Goal: Information Seeking & Learning: Understand process/instructions

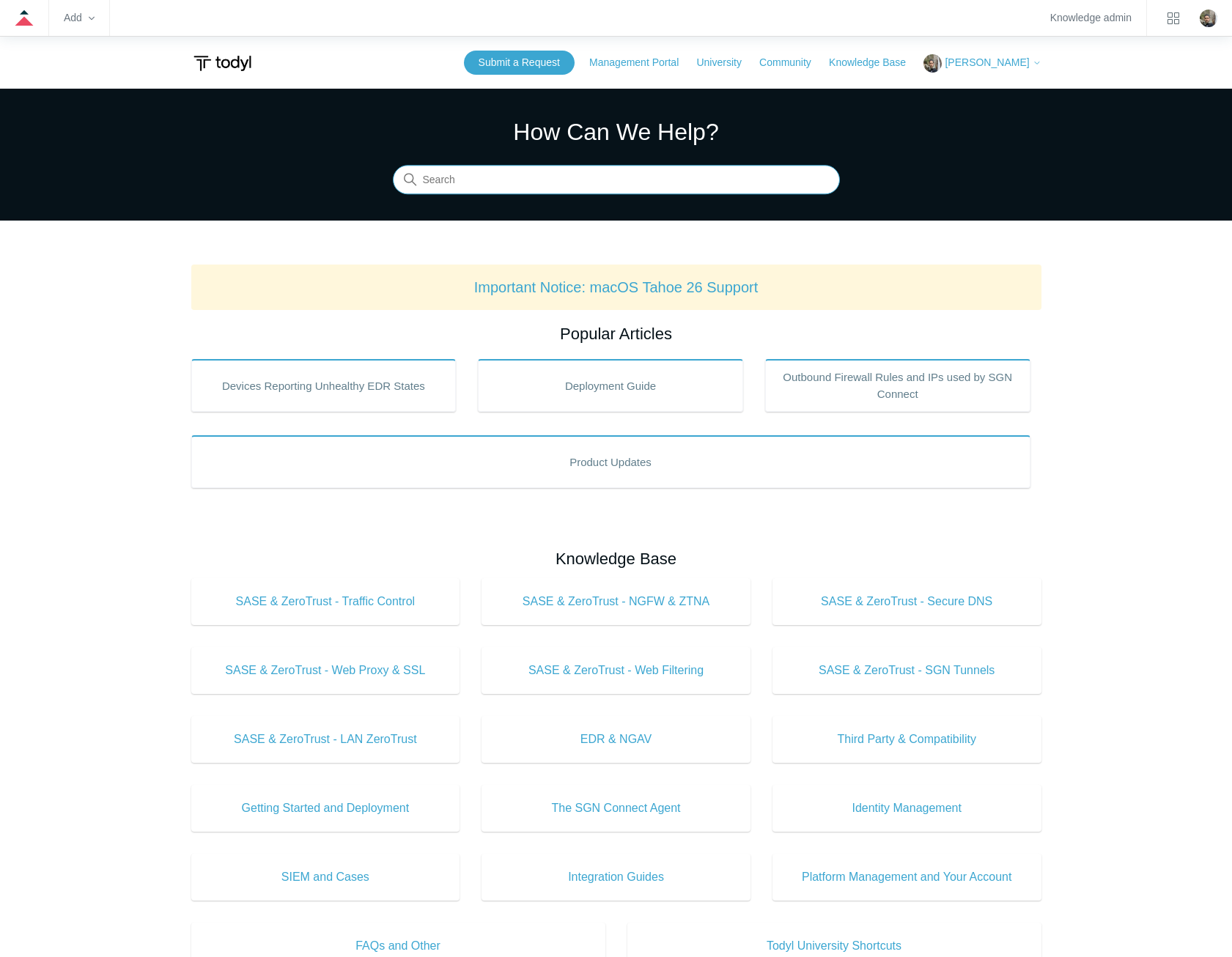
click at [557, 181] on input "Search" at bounding box center [617, 181] width 448 height 29
type input "sgn error codes"
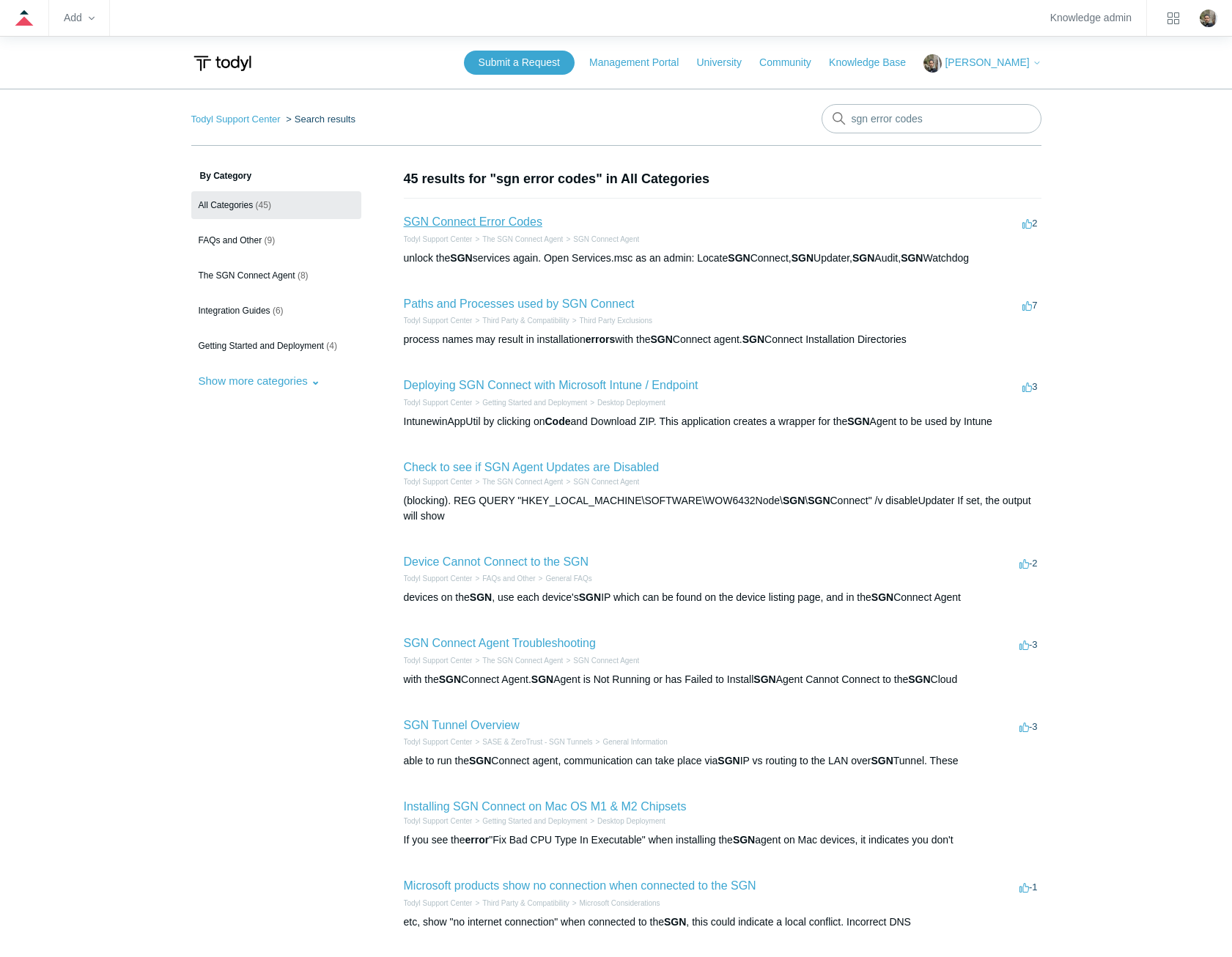
click at [496, 222] on link "SGN Connect Error Codes" at bounding box center [473, 221] width 138 height 12
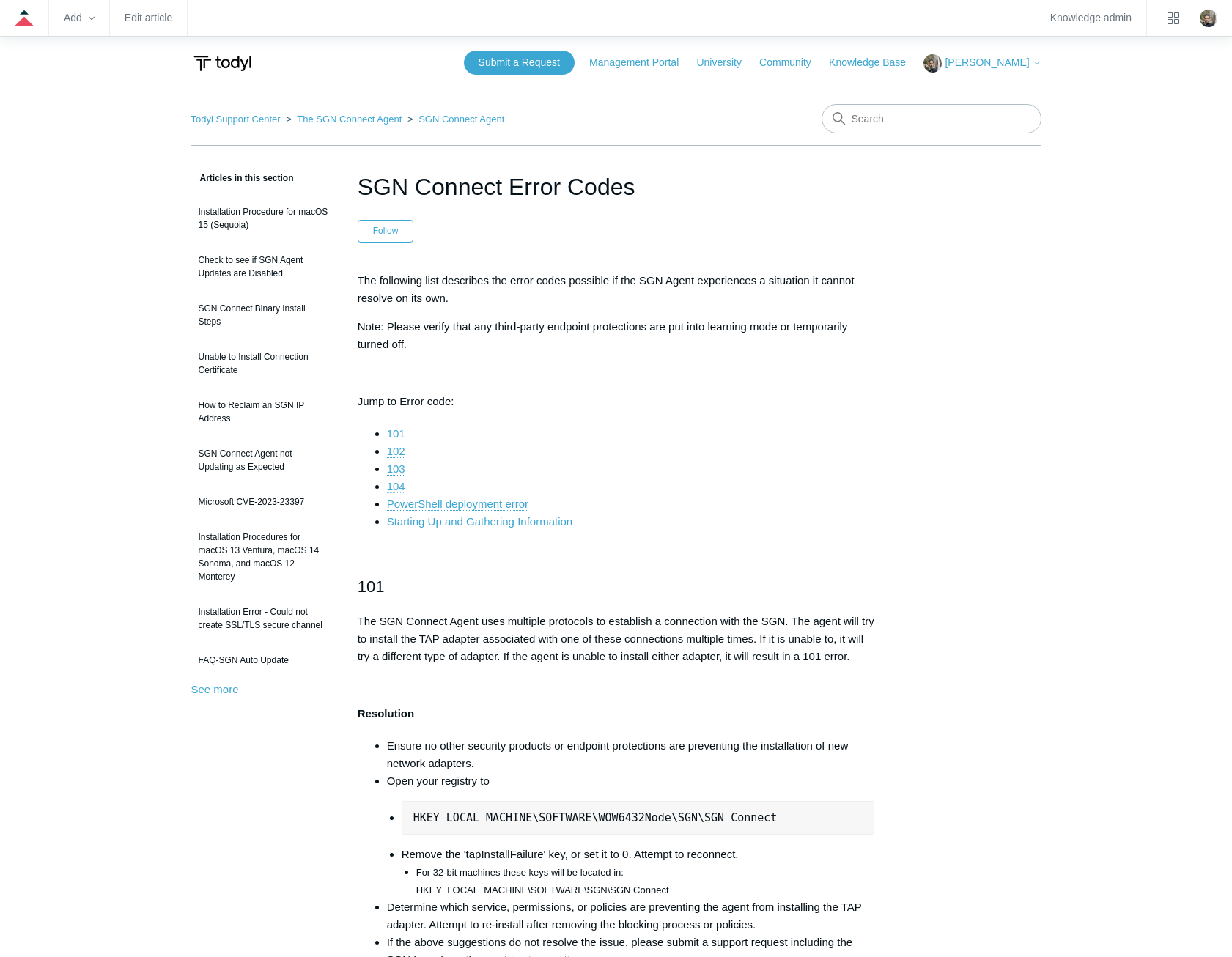
click at [398, 489] on link "104" at bounding box center [396, 486] width 18 height 13
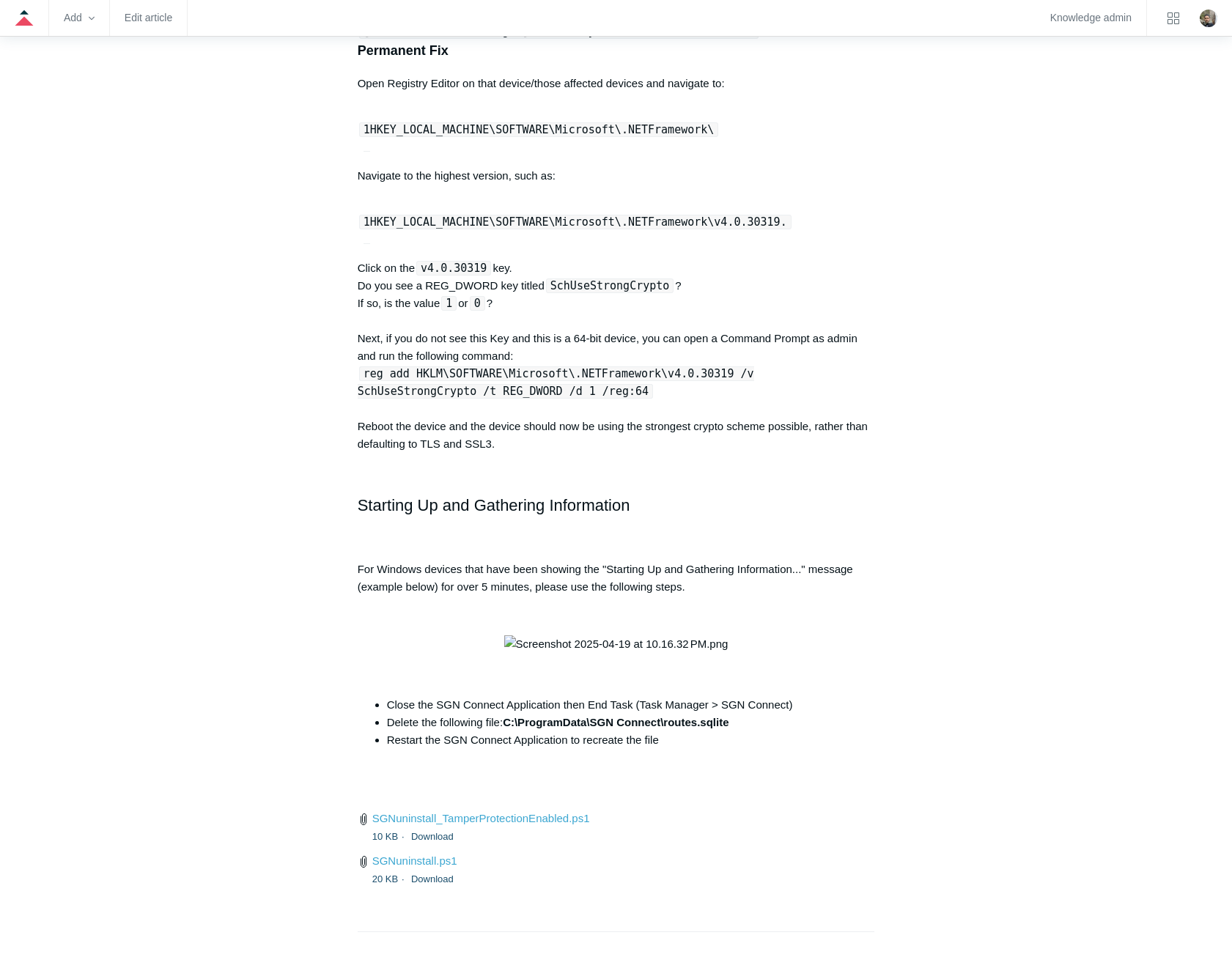
scroll to position [5134, 0]
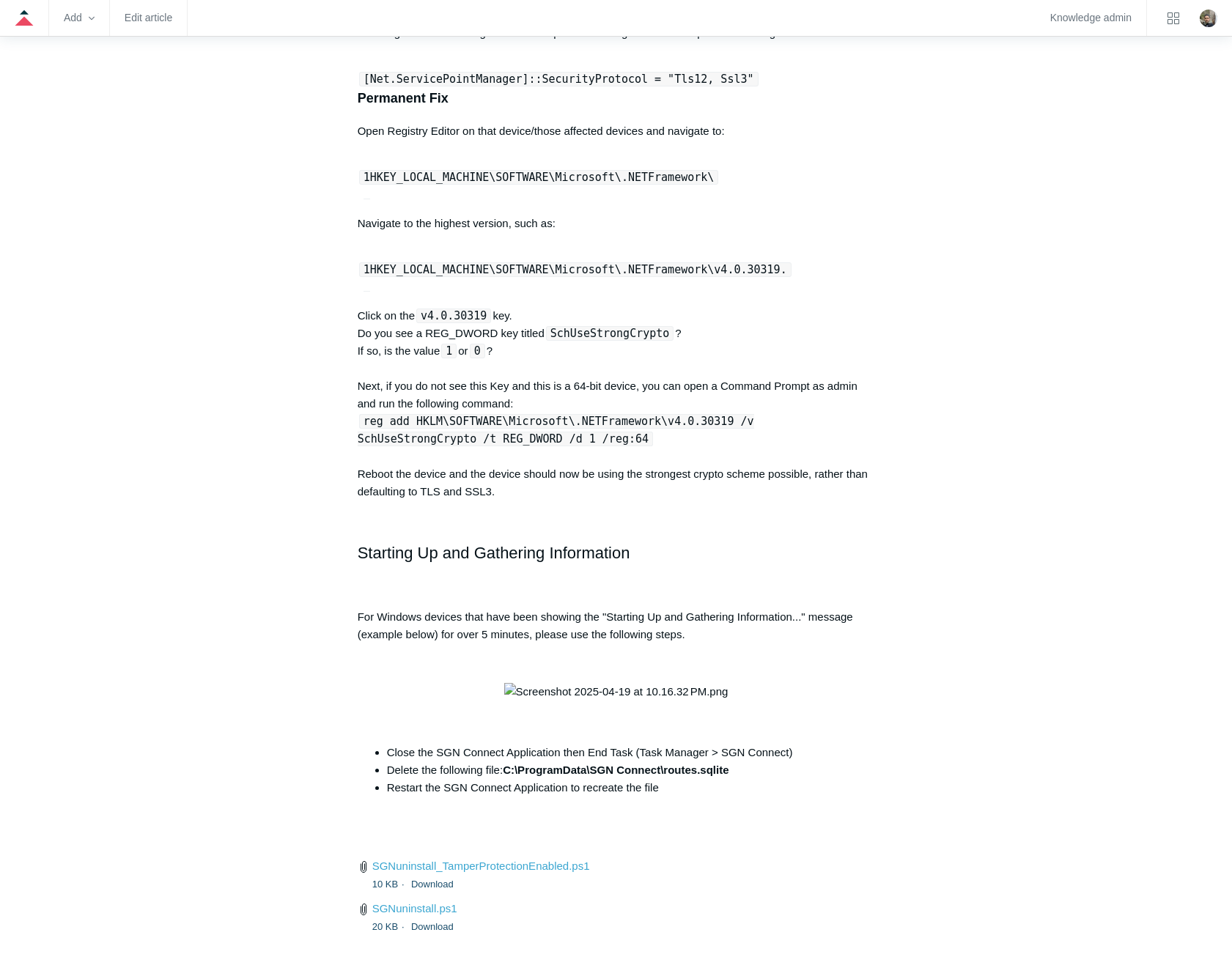
scroll to position [4987, 0]
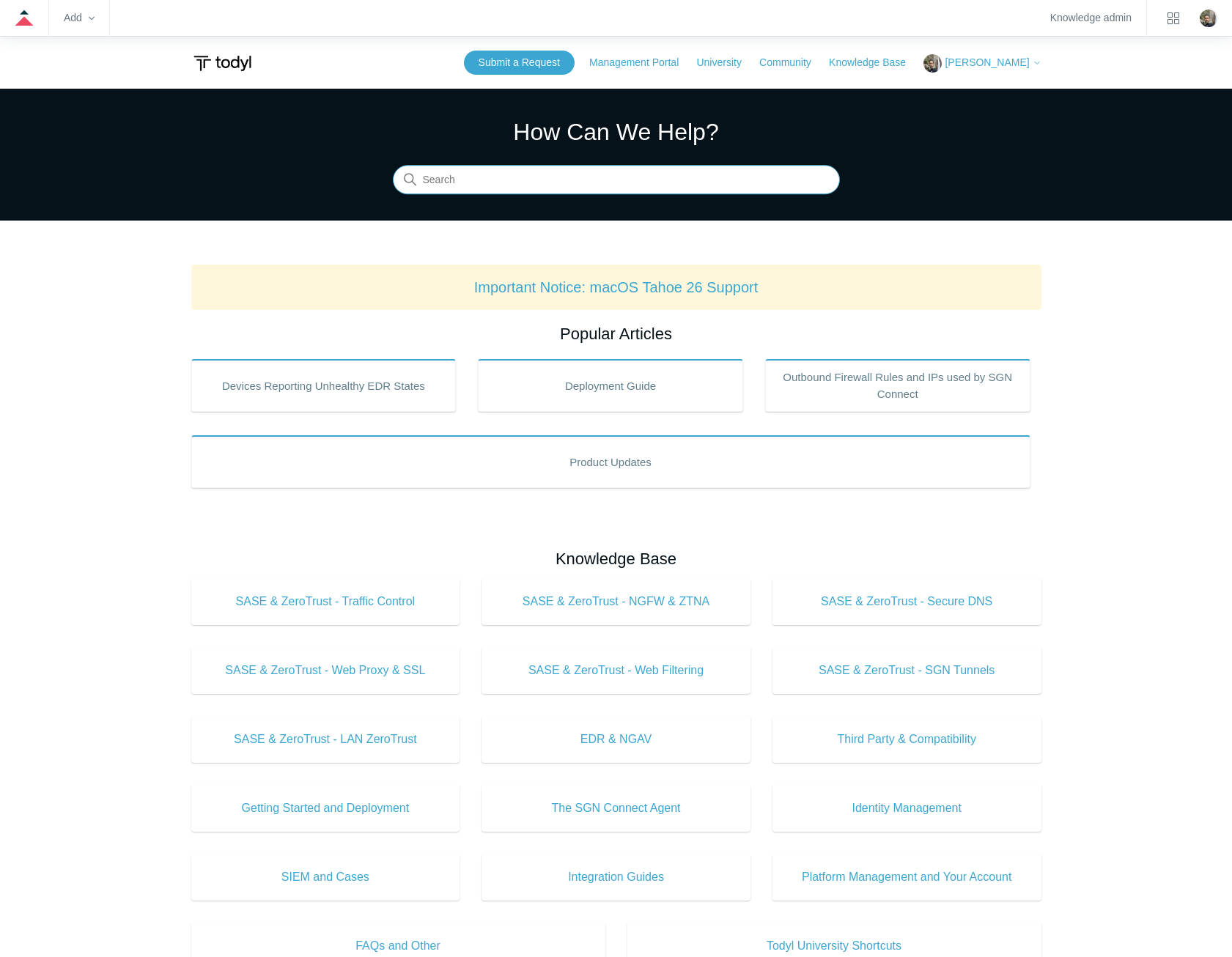
click at [529, 188] on input "Search" at bounding box center [617, 181] width 448 height 29
type input "sgn error codes"
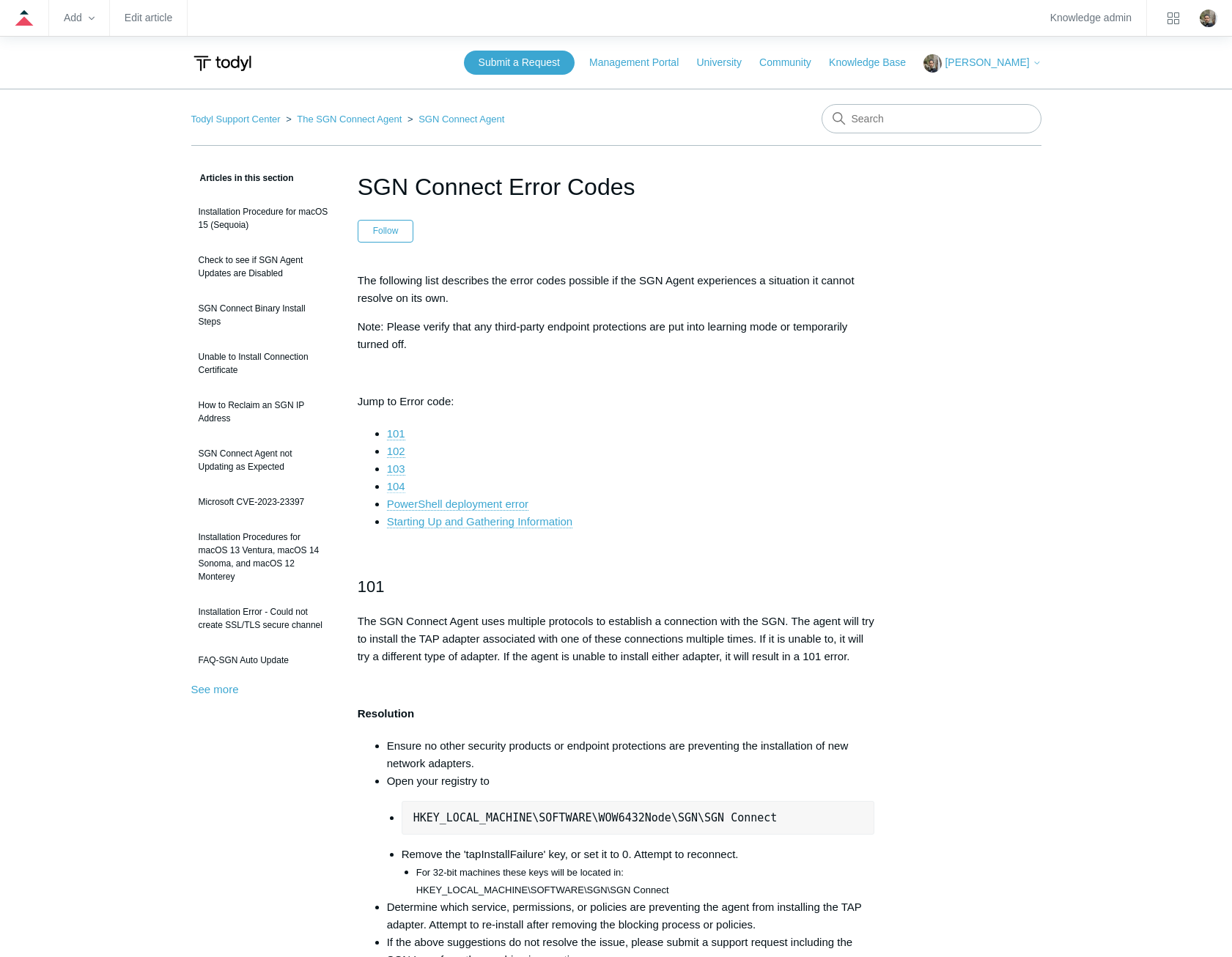
click at [399, 486] on link "104" at bounding box center [396, 486] width 18 height 13
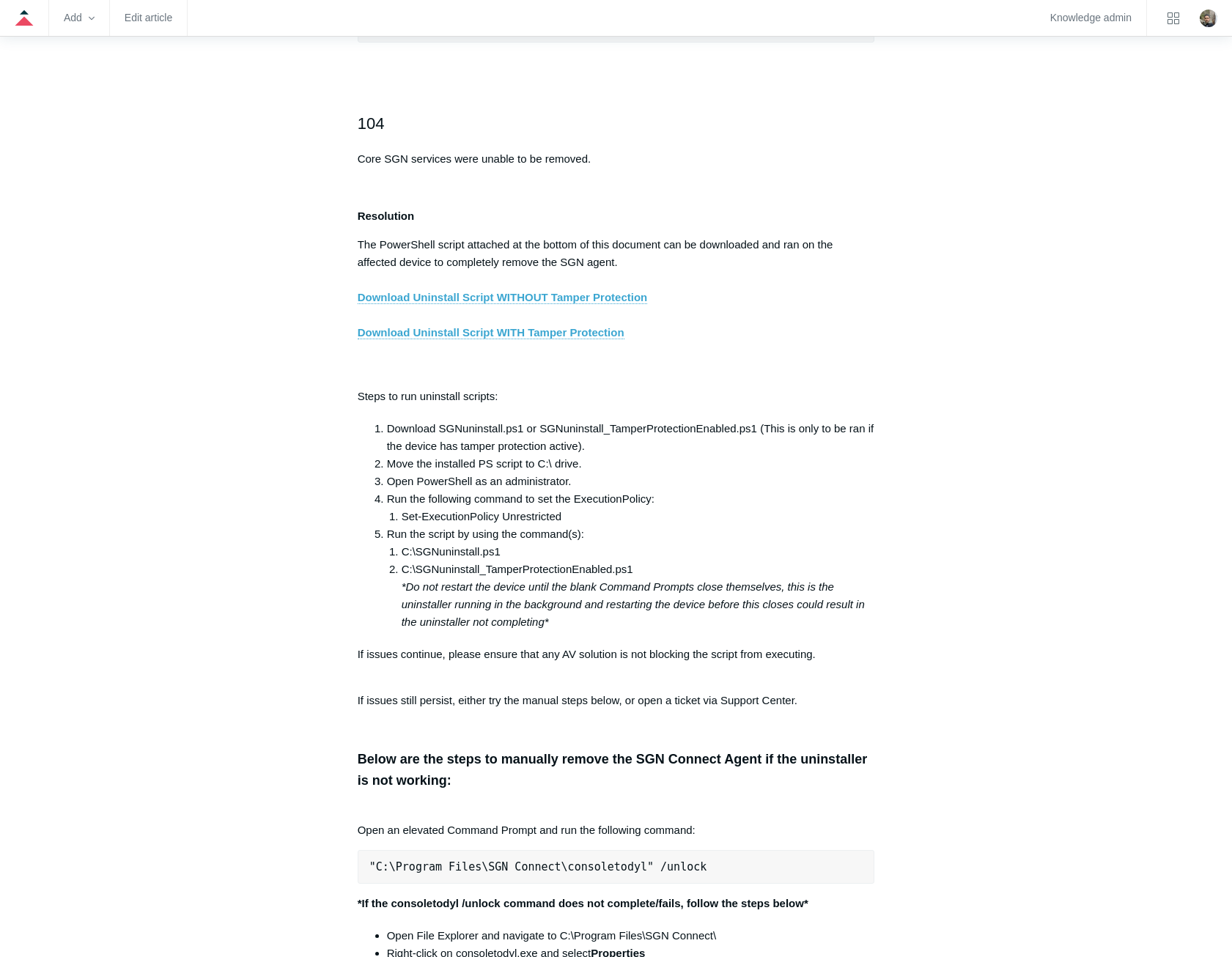
scroll to position [2349, 0]
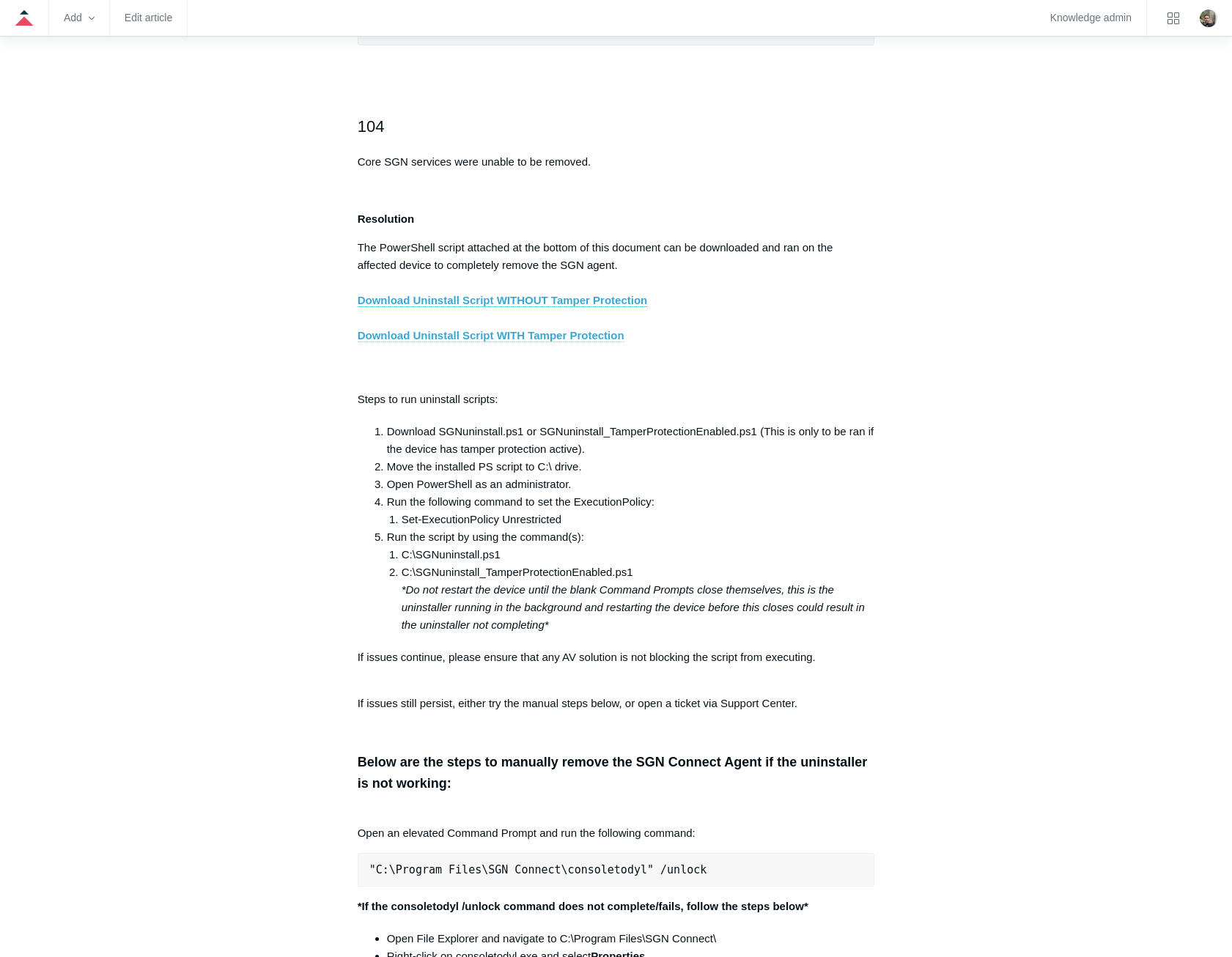
click at [424, 342] on link "Download Uninstall Script WITH Tamper Protection" at bounding box center [491, 335] width 267 height 13
drag, startPoint x: 505, startPoint y: 344, endPoint x: 269, endPoint y: 384, distance: 239.4
click at [269, 384] on aside "Articles in this section Installation Procedure for macOS 15 (Sequoia) Check to…" at bounding box center [263, 950] width 144 height 6260
click at [531, 342] on link "Download Uninstall Script WITH Tamper Protection" at bounding box center [491, 335] width 267 height 13
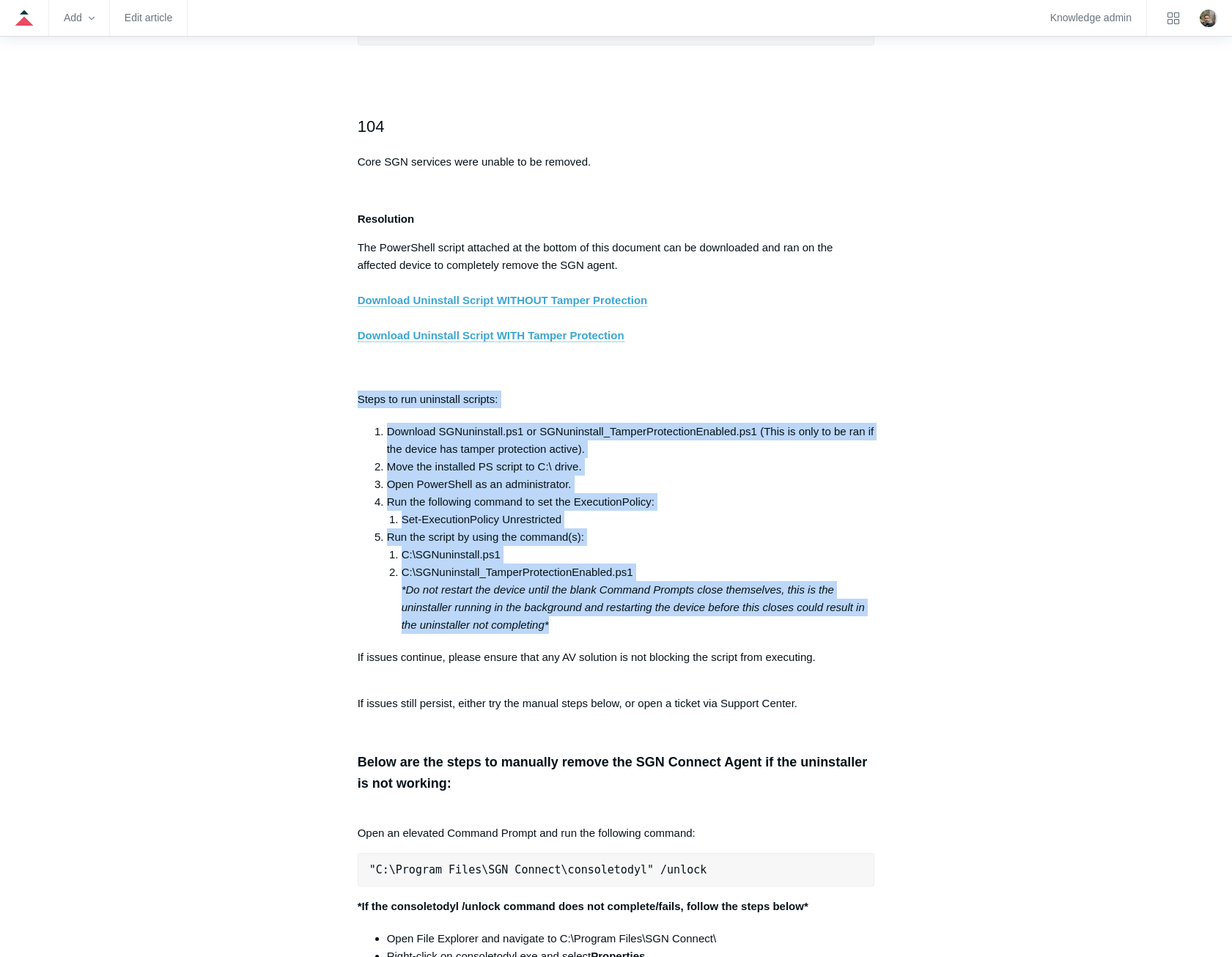
drag, startPoint x: 353, startPoint y: 409, endPoint x: 854, endPoint y: 636, distance: 550.0
click at [854, 636] on article "SGN Connect Error Codes Follow Not yet followed by anyone The following list de…" at bounding box center [617, 957] width 562 height 6275
copy div "Steps to run uninstall scripts: Download SGNuninstall.ps1 or SGNuninstall_Tampe…"
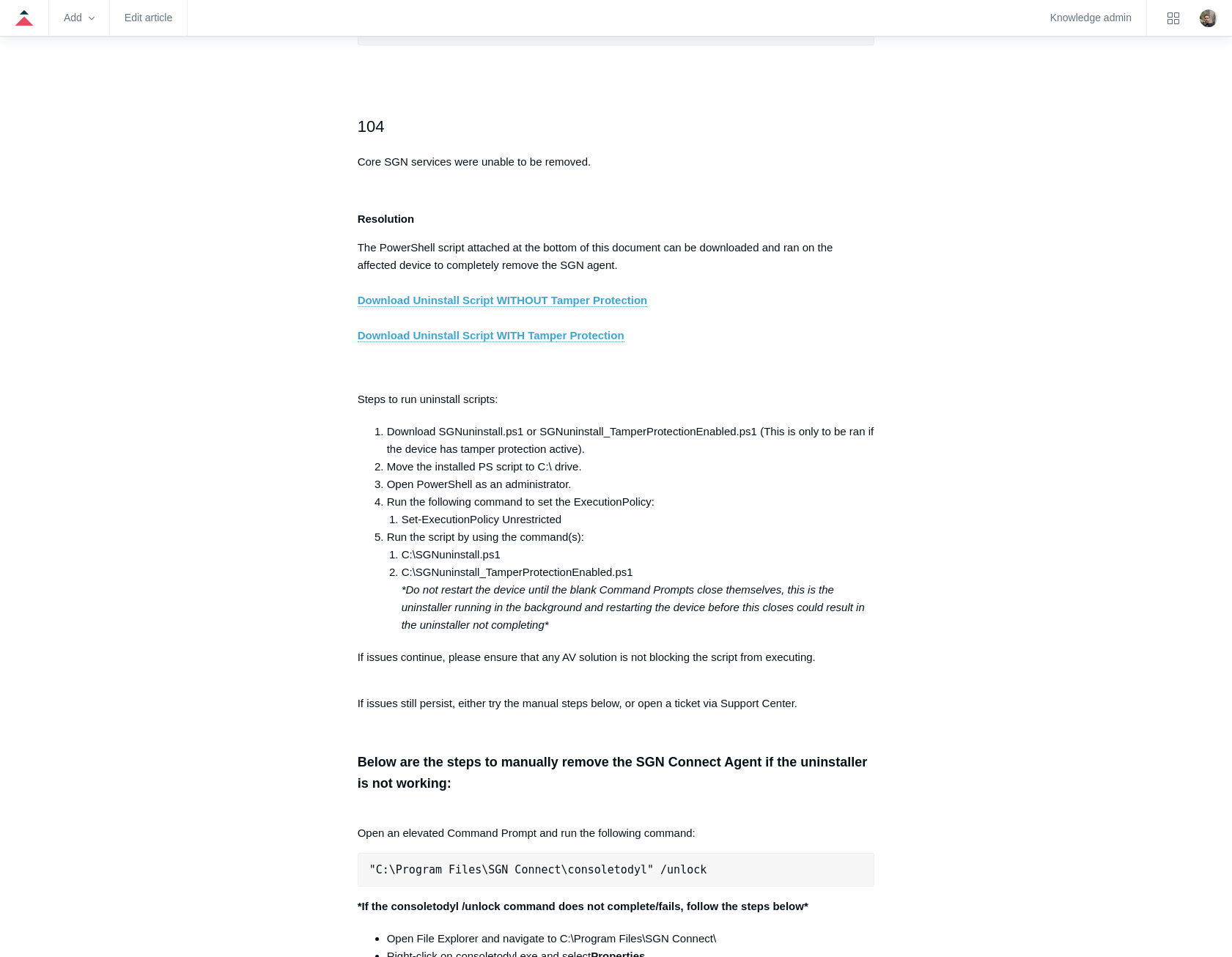
click at [294, 421] on aside "Articles in this section Installation Procedure for macOS 15 (Sequoia) Check to…" at bounding box center [263, 950] width 144 height 6260
